Goal: Information Seeking & Learning: Compare options

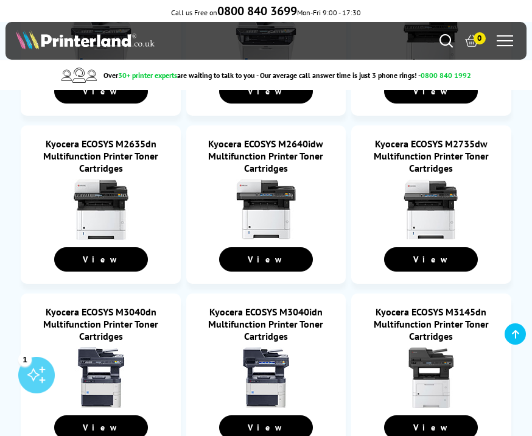
click at [33, 378] on div "1" at bounding box center [36, 375] width 37 height 37
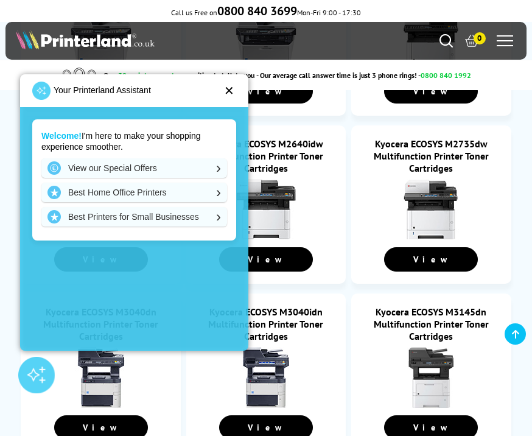
click at [114, 168] on link "View our Special Offers" at bounding box center [134, 167] width 186 height 19
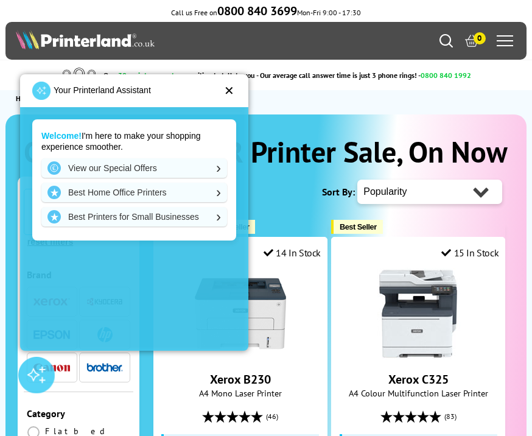
click at [234, 89] on div "✕" at bounding box center [229, 91] width 10 height 12
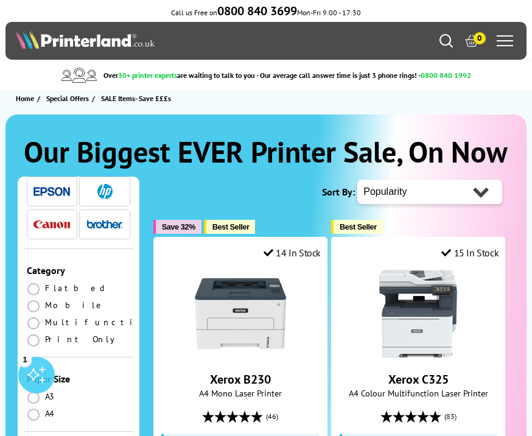
scroll to position [144, 0]
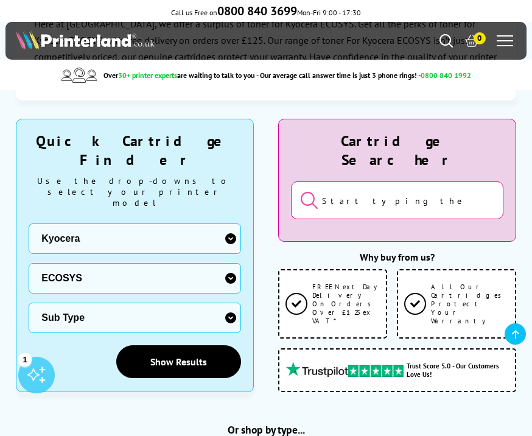
scroll to position [178, 0]
click at [162, 264] on select "Printer Series ECOSYS F FS KM TASKalfa" at bounding box center [135, 279] width 212 height 30
select select "33314"
click at [100, 303] on select "Sub Type Kyocera 2551ci Kyocera 2552ci Kyocera 2553ci Kyocera 266ci Kyocera 301…" at bounding box center [135, 318] width 212 height 30
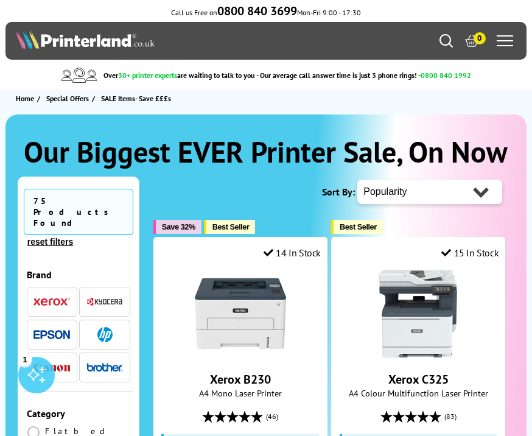
click at [115, 297] on img "button" at bounding box center [104, 301] width 37 height 9
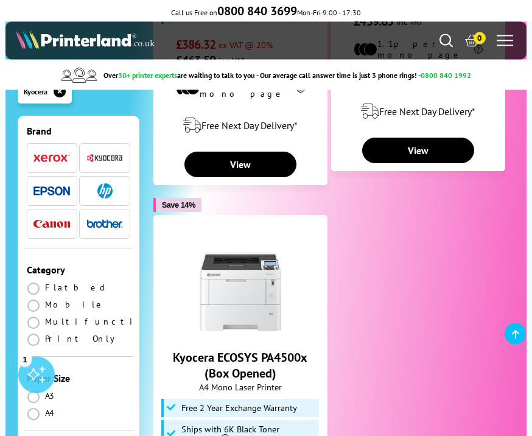
scroll to position [83, 0]
click at [30, 316] on span at bounding box center [33, 322] width 12 height 12
click at [45, 317] on input "radio" at bounding box center [45, 317] width 0 height 0
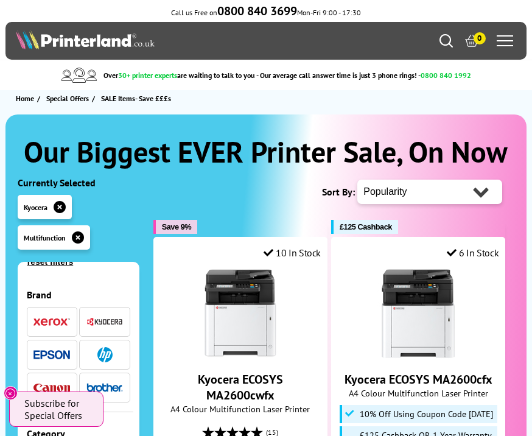
scroll to position [70, 0]
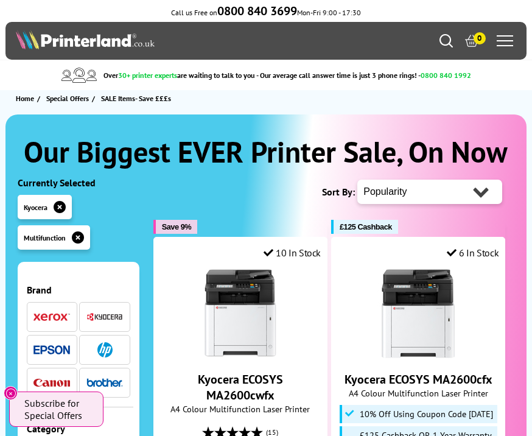
click at [114, 312] on img "button" at bounding box center [104, 316] width 37 height 9
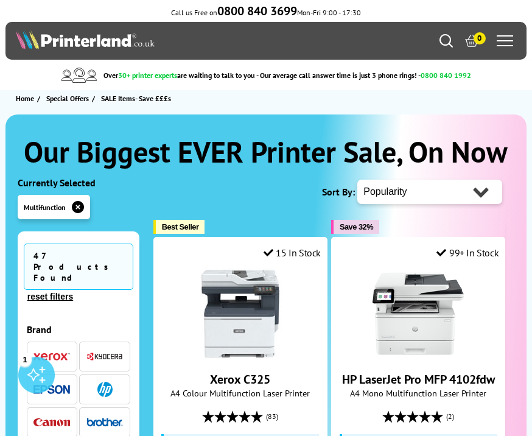
click at [116, 352] on img "button" at bounding box center [104, 356] width 37 height 9
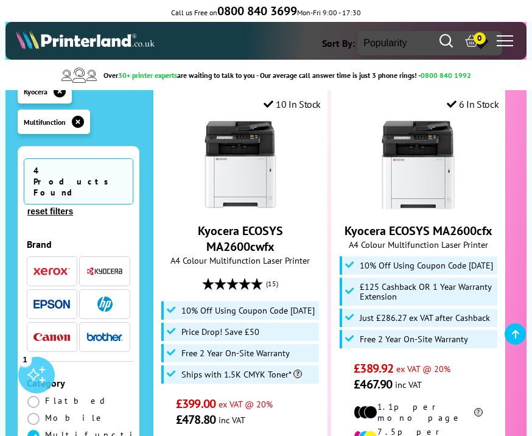
scroll to position [147, 0]
